Goal: Transaction & Acquisition: Purchase product/service

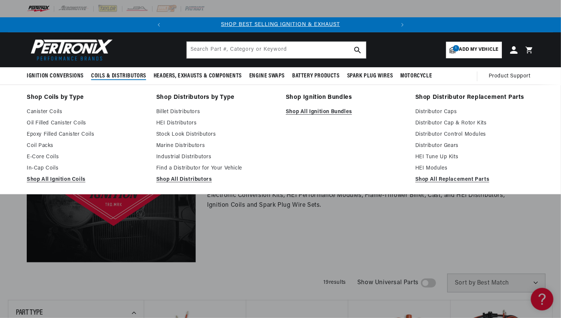
click at [124, 76] on span "Coils & Distributors" at bounding box center [118, 76] width 55 height 8
click at [46, 134] on link "Epoxy Filled Canister Coils" at bounding box center [86, 134] width 119 height 9
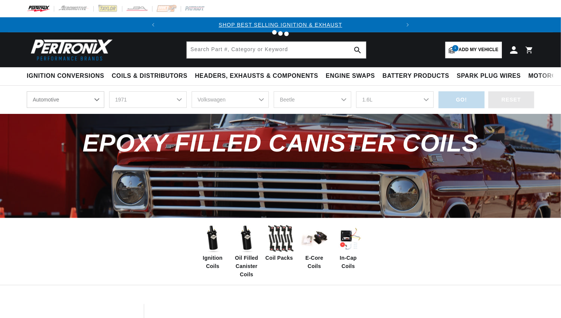
select select "1971"
select select "Volkswagen"
select select "Beetle"
select select "1.6L"
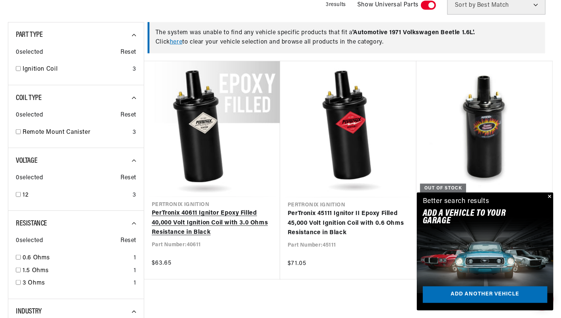
scroll to position [0, 228]
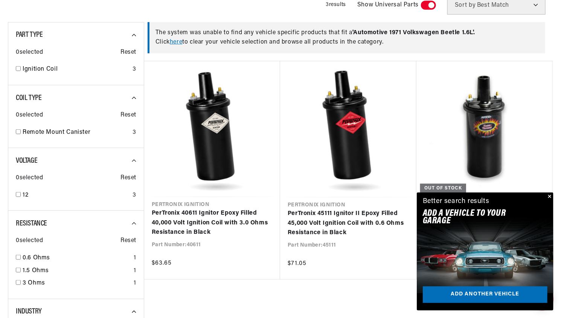
click at [551, 196] on button "Close" at bounding box center [548, 197] width 9 height 9
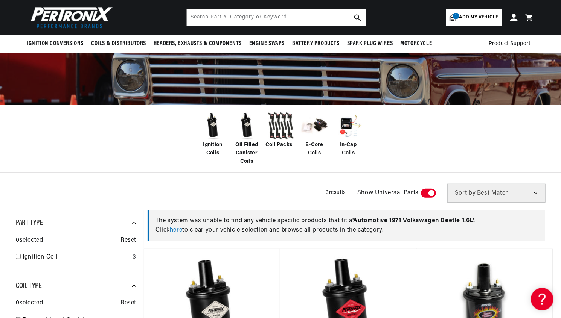
click at [315, 146] on span "E-Core Coils" at bounding box center [314, 149] width 30 height 17
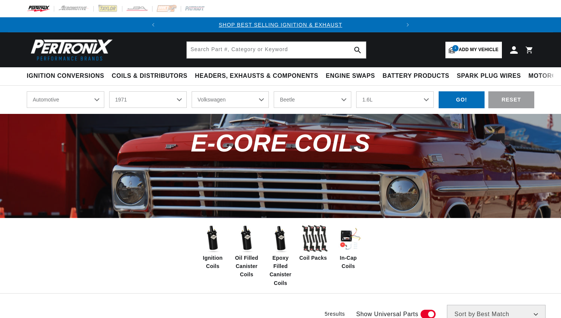
select select "1971"
select select "Volkswagen"
select select "Beetle"
select select "1.6L"
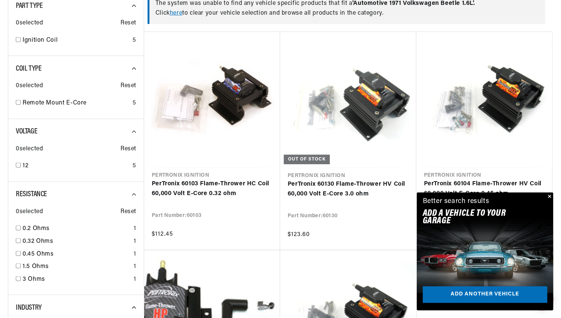
scroll to position [0, 228]
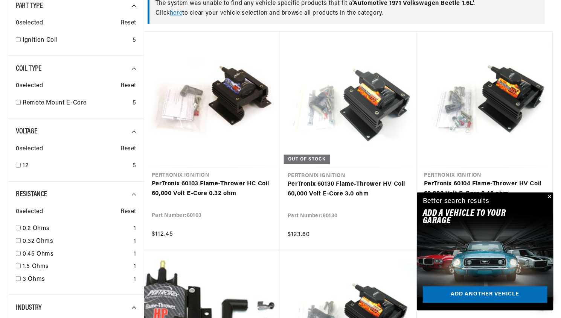
click at [549, 196] on button "Close" at bounding box center [548, 197] width 9 height 9
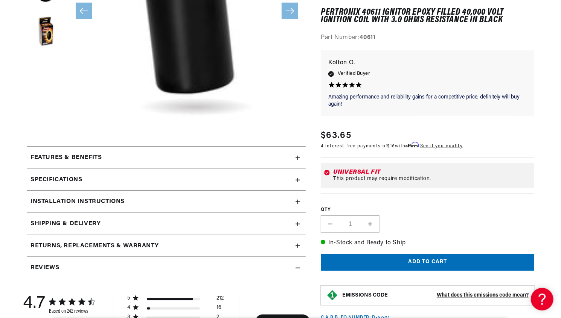
scroll to position [226, 0]
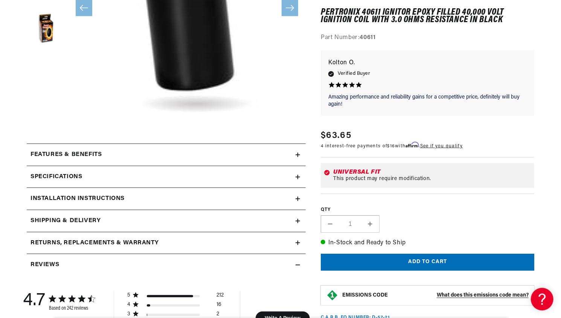
click at [63, 156] on h2 "Features & Benefits" at bounding box center [65, 155] width 71 height 10
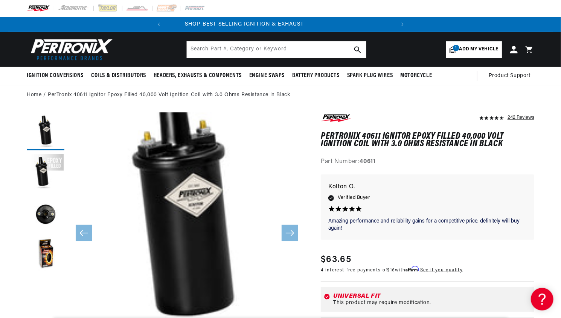
scroll to position [0, 0]
